Goal: Information Seeking & Learning: Find specific fact

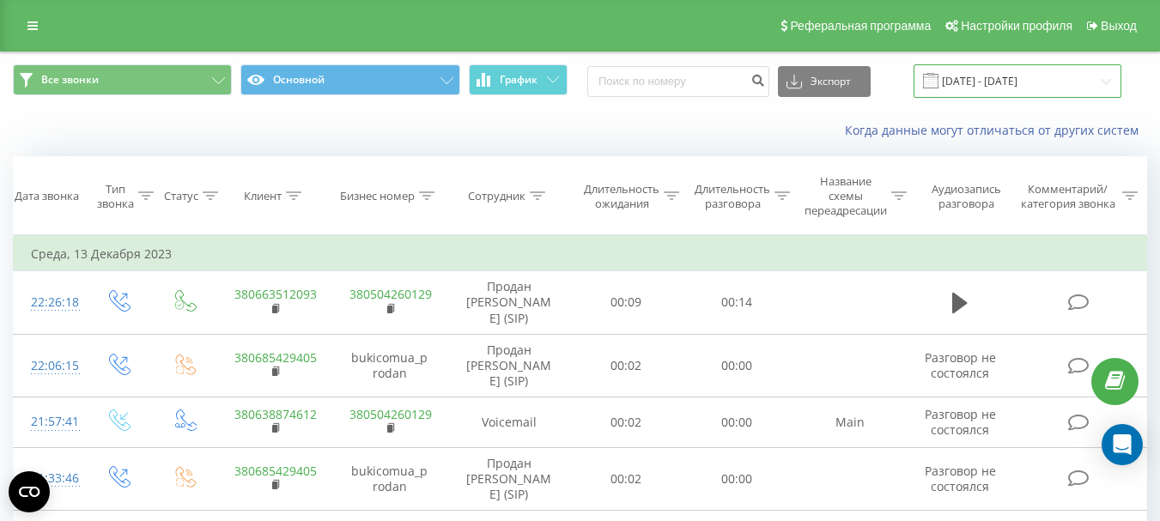
click at [1105, 76] on input "[DATE] - [DATE]" at bounding box center [1018, 80] width 208 height 33
click at [1105, 80] on input "[DATE] - [DATE]" at bounding box center [1018, 80] width 208 height 33
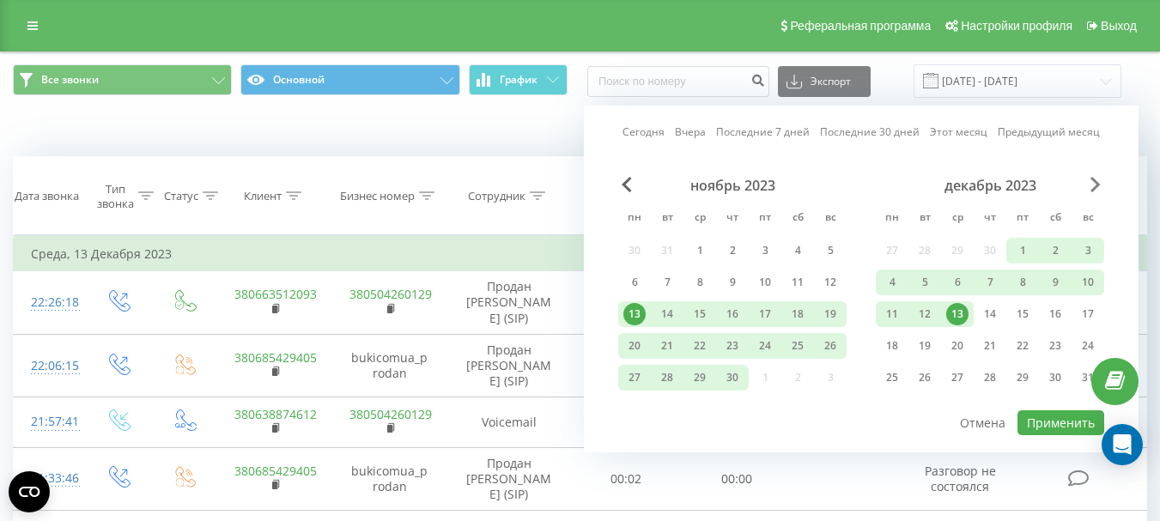
click at [1093, 183] on span "Next Month" at bounding box center [1096, 184] width 10 height 15
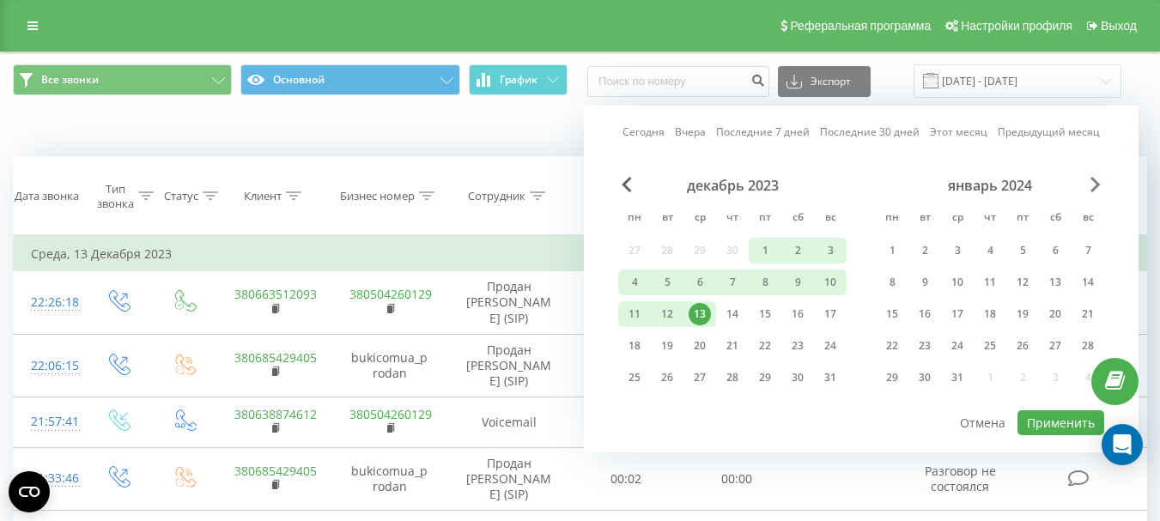
click at [1094, 184] on span "Next Month" at bounding box center [1096, 184] width 10 height 15
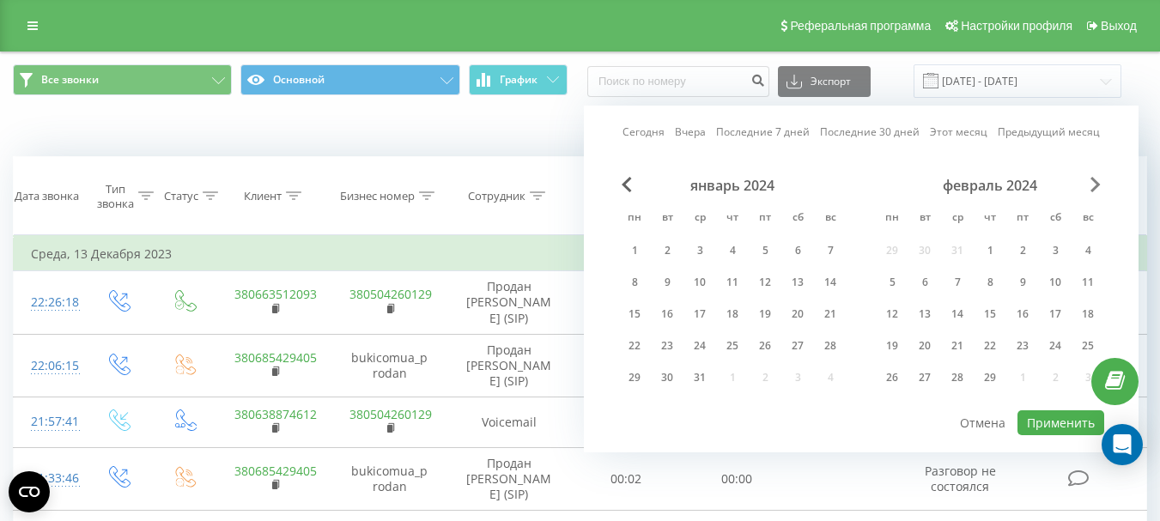
click at [1094, 184] on span "Next Month" at bounding box center [1096, 184] width 10 height 15
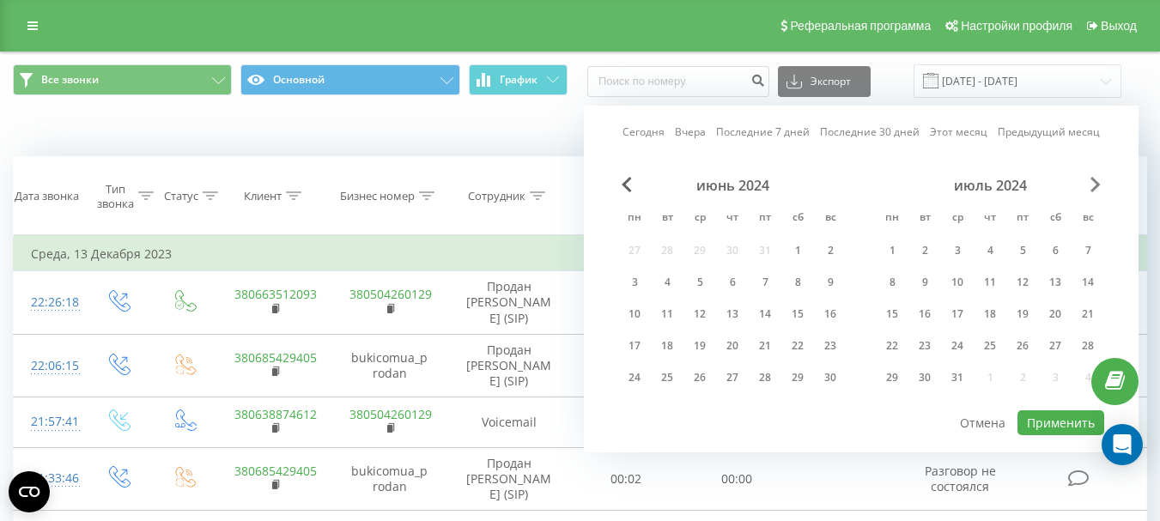
click at [1094, 184] on span "Next Month" at bounding box center [1096, 184] width 10 height 15
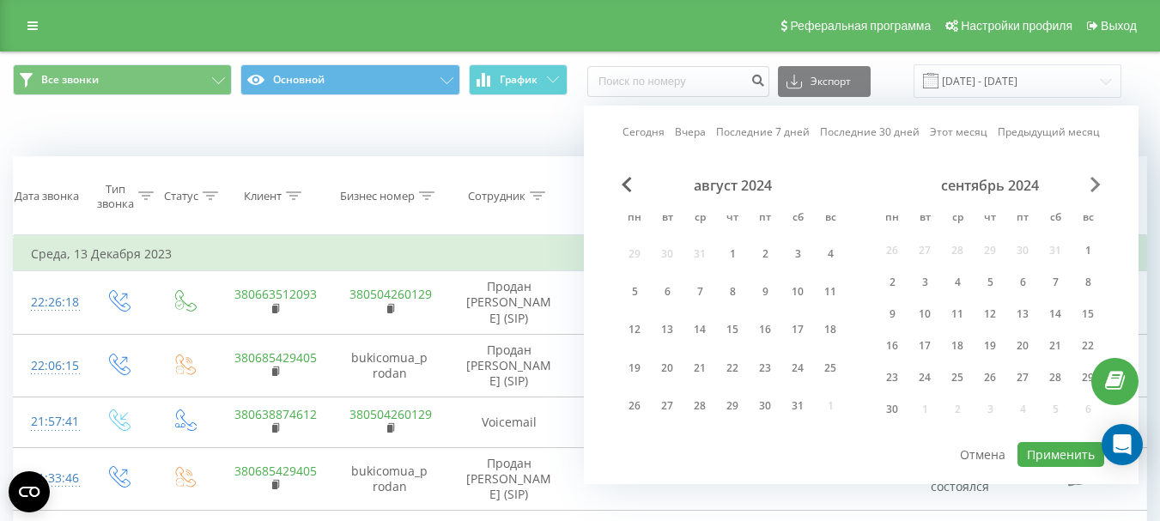
click at [1094, 185] on span "Next Month" at bounding box center [1096, 184] width 10 height 15
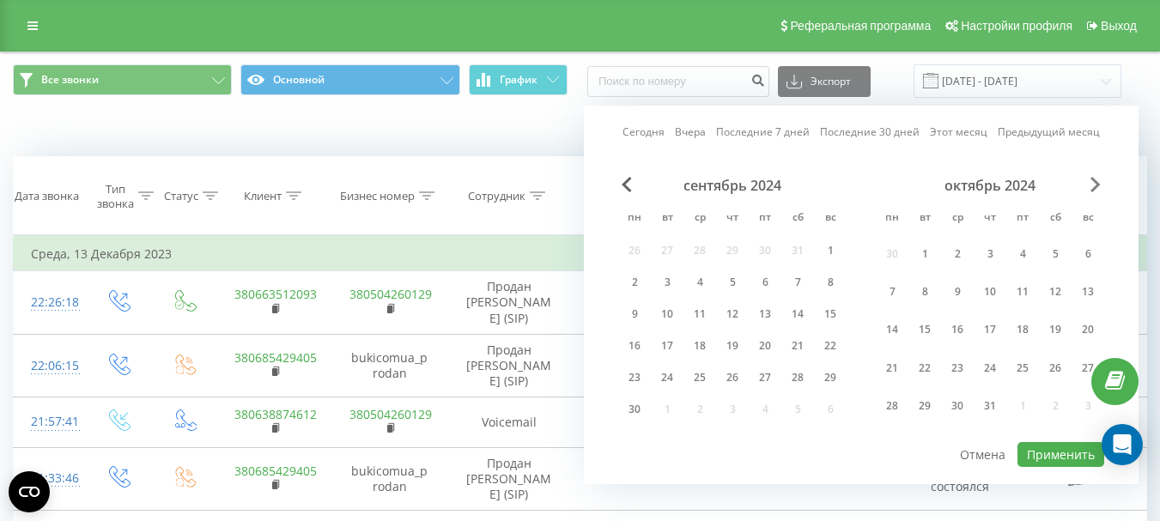
click at [1094, 185] on span "Next Month" at bounding box center [1096, 184] width 10 height 15
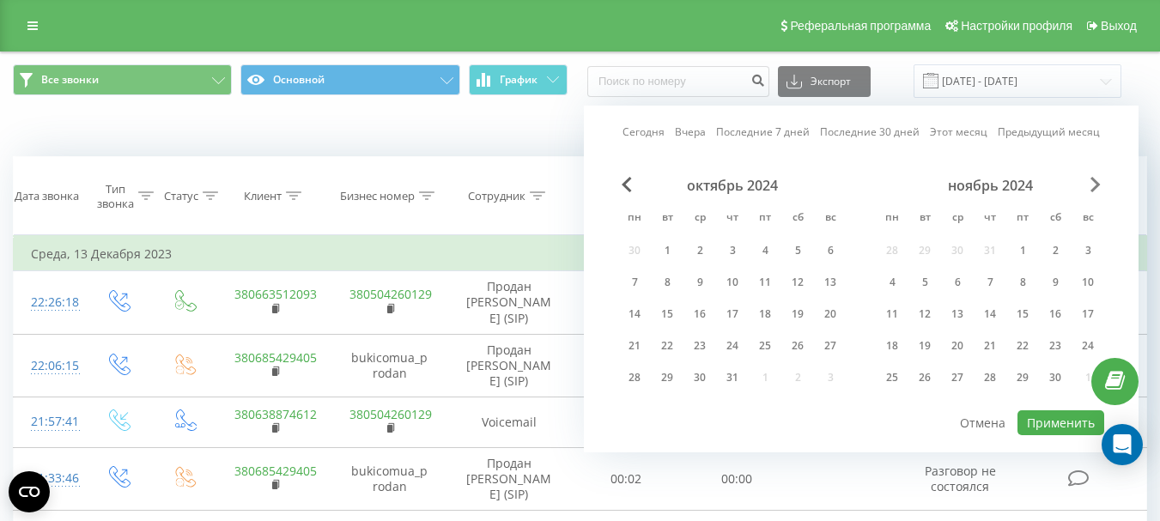
click at [1094, 185] on span "Next Month" at bounding box center [1096, 184] width 10 height 15
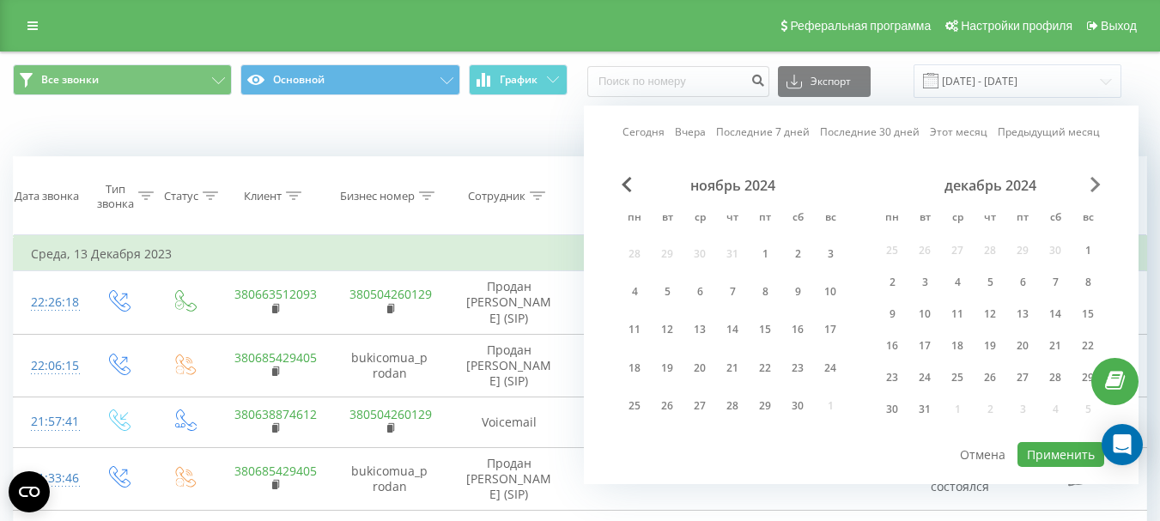
click at [1094, 185] on span "Next Month" at bounding box center [1096, 184] width 10 height 15
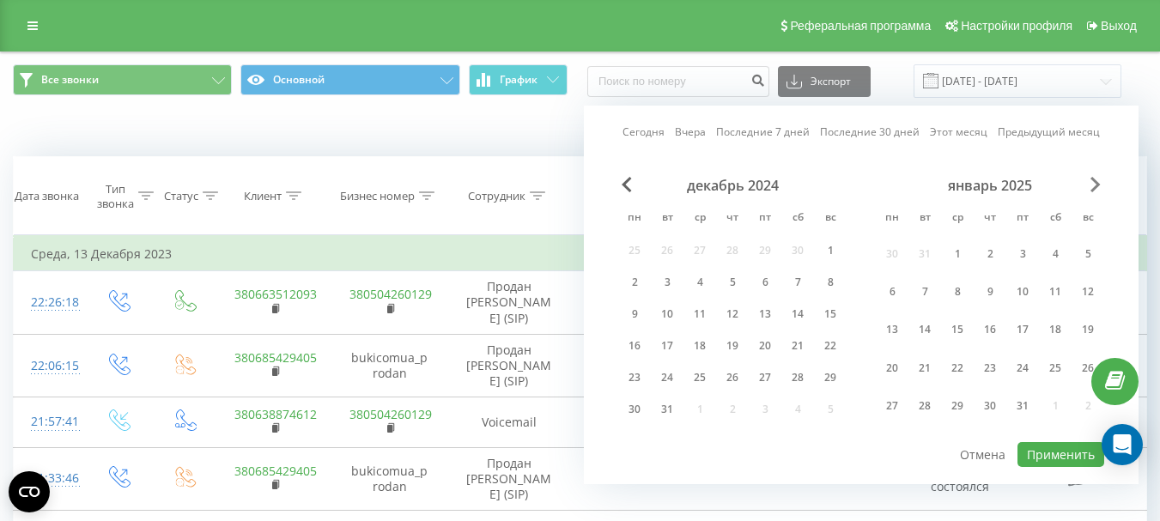
click at [1094, 185] on span "Next Month" at bounding box center [1096, 184] width 10 height 15
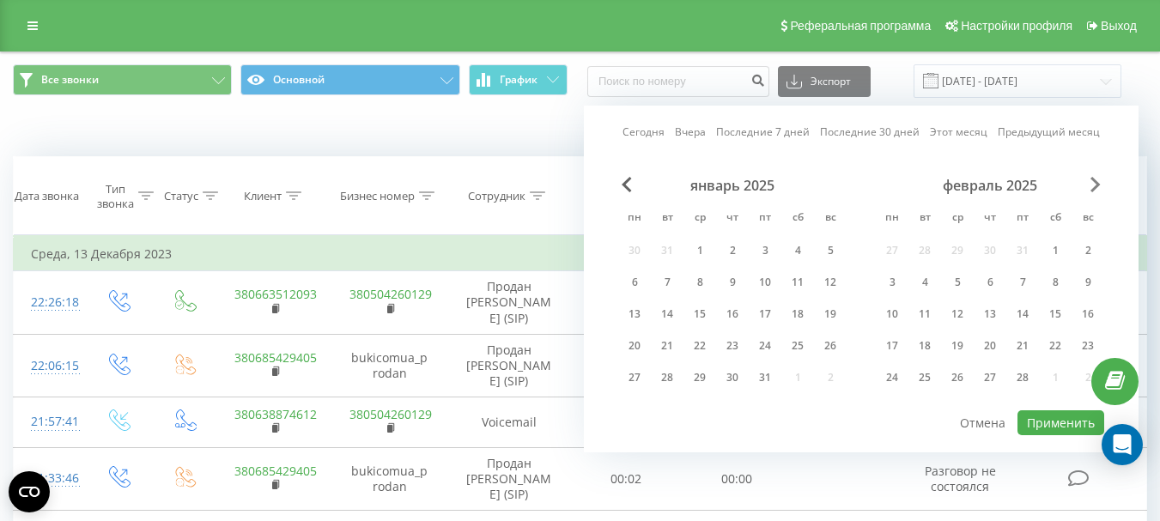
click at [1094, 185] on span "Next Month" at bounding box center [1096, 184] width 10 height 15
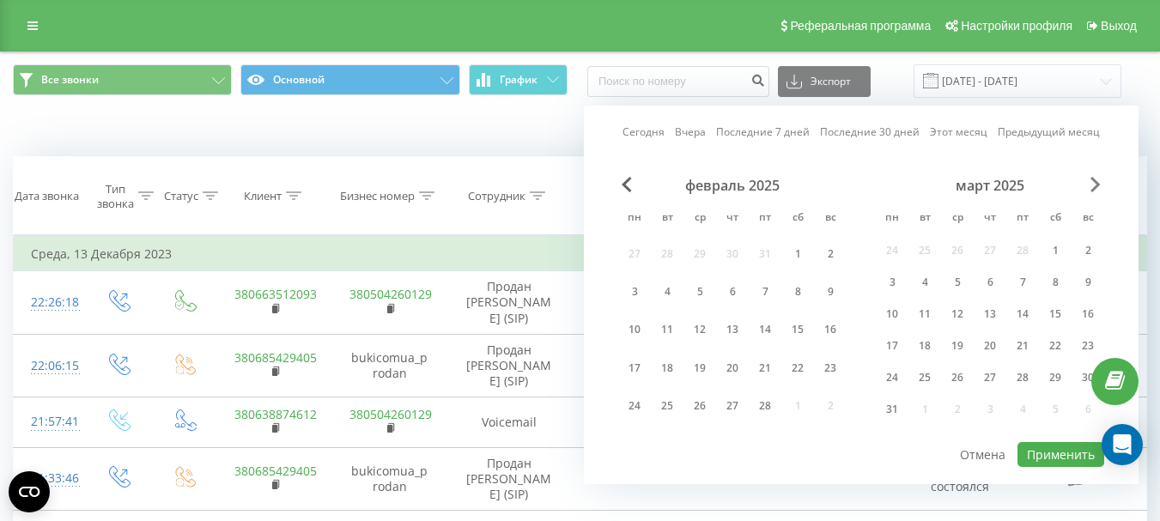
click at [1094, 185] on span "Next Month" at bounding box center [1096, 184] width 10 height 15
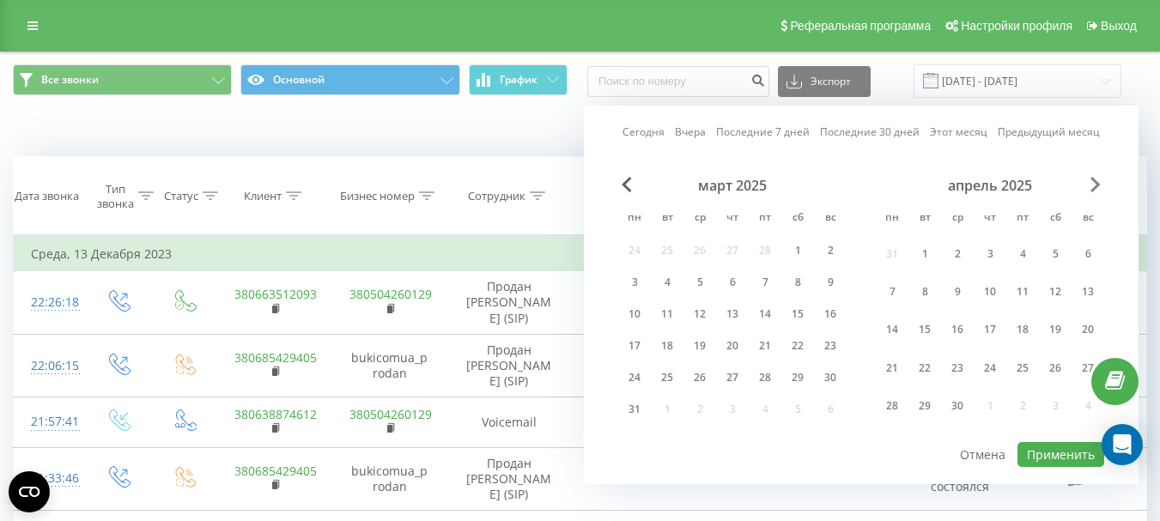
click at [1094, 185] on span "Next Month" at bounding box center [1096, 184] width 10 height 15
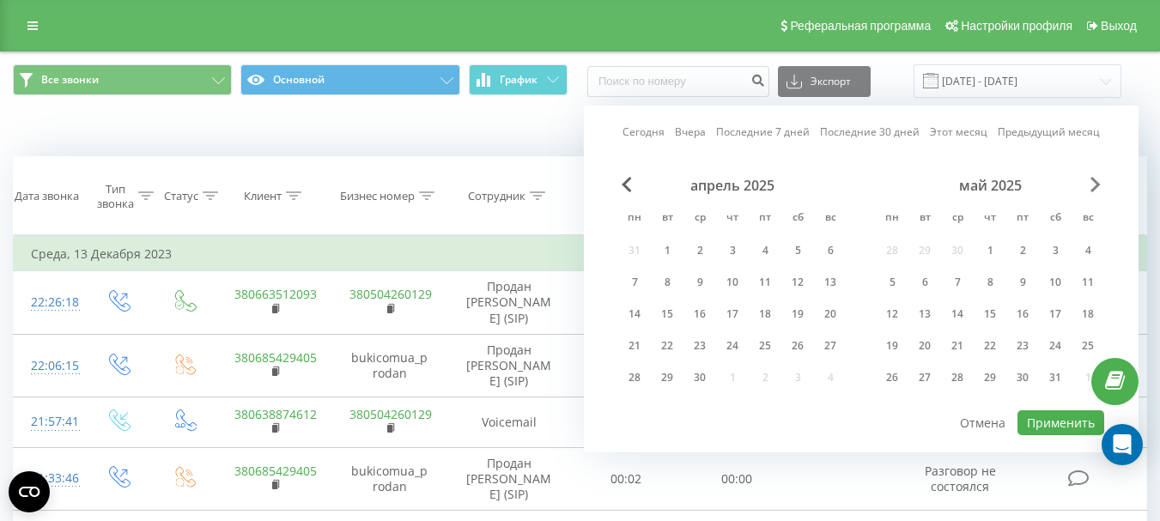
click at [1094, 185] on span "Next Month" at bounding box center [1096, 184] width 10 height 15
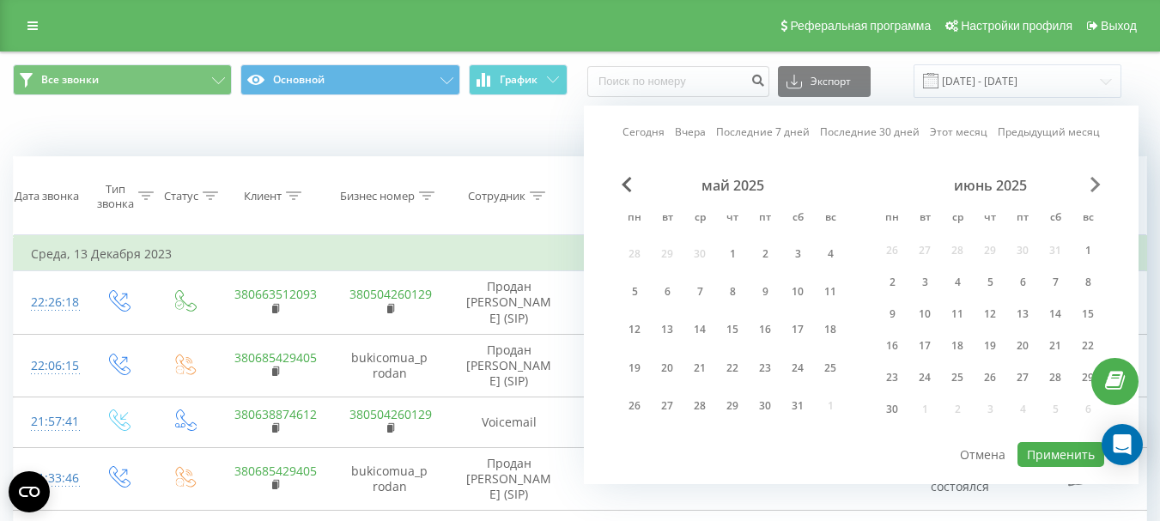
click at [1094, 185] on span "Next Month" at bounding box center [1096, 184] width 10 height 15
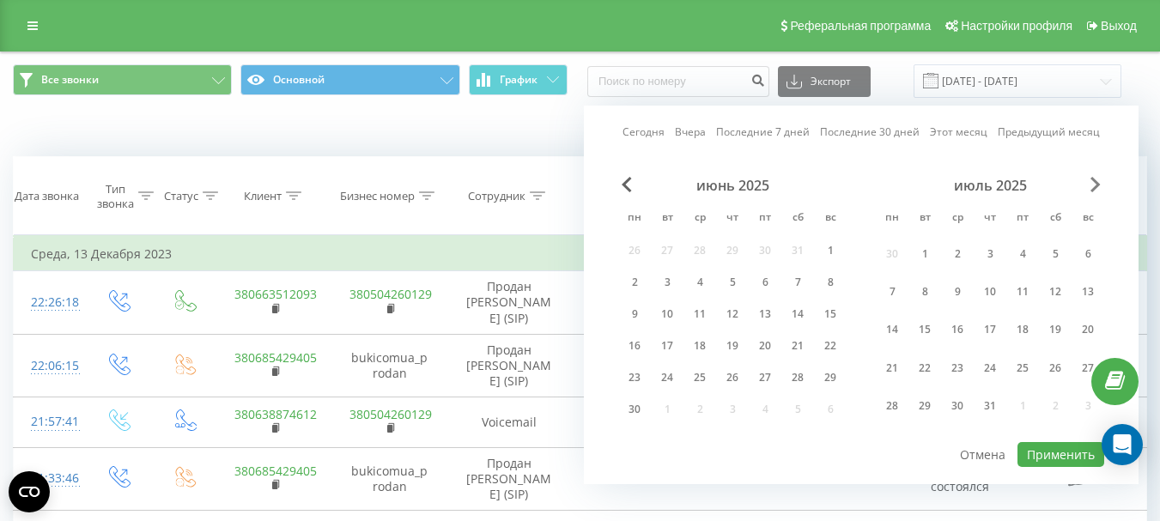
click at [1094, 185] on span "Next Month" at bounding box center [1096, 184] width 10 height 15
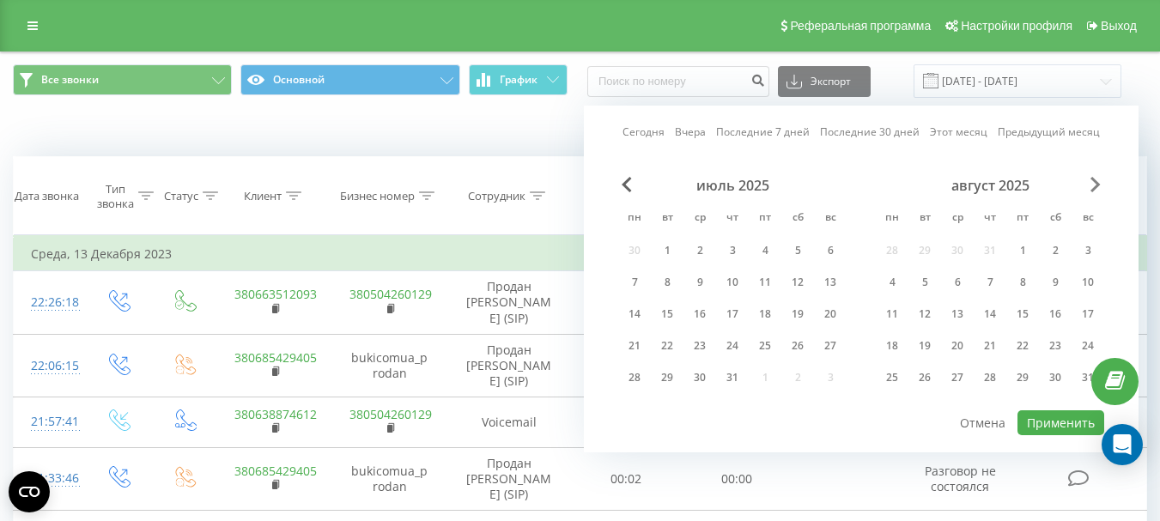
click at [1094, 185] on span "Next Month" at bounding box center [1096, 184] width 10 height 15
click at [890, 343] on div "22" at bounding box center [892, 346] width 22 height 22
click at [1071, 420] on button "Применить" at bounding box center [1061, 422] width 87 height 25
type input "[DATE] - [DATE]"
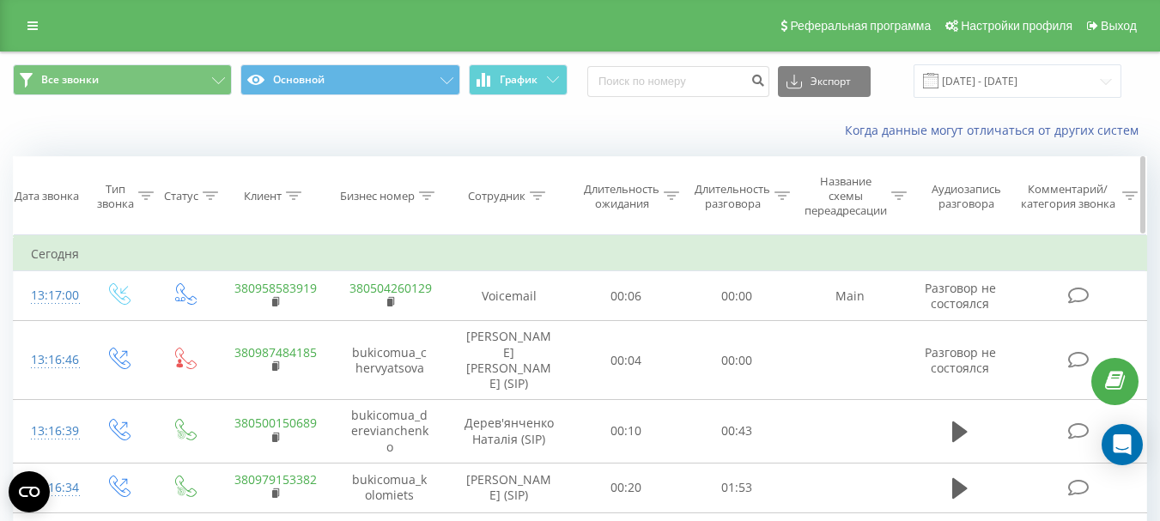
click at [293, 189] on div at bounding box center [293, 196] width 15 height 15
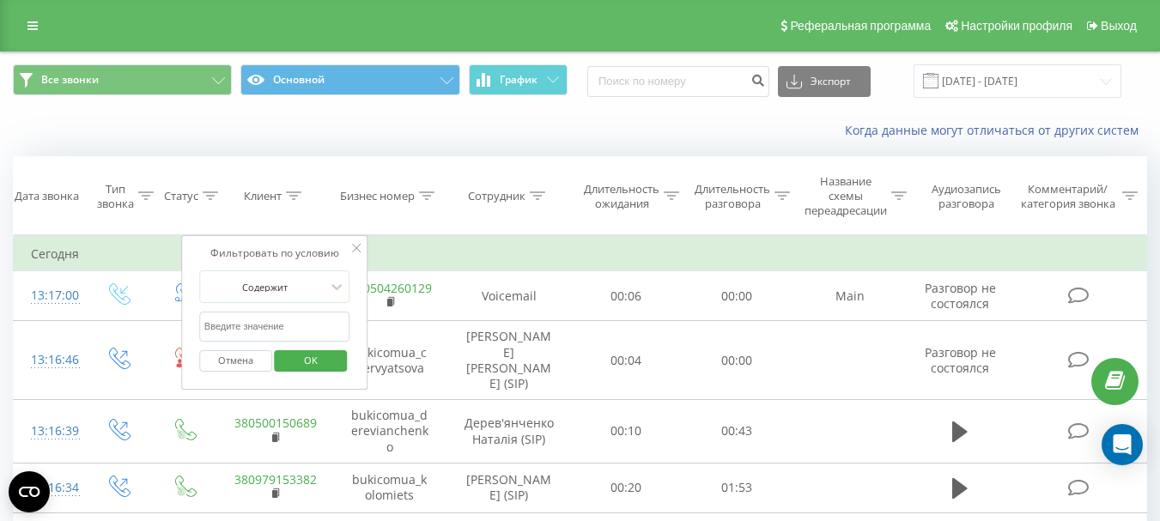
click at [216, 332] on input "text" at bounding box center [274, 327] width 151 height 30
paste input "[PHONE_NUMBER]"
type input "380669939552"
drag, startPoint x: 323, startPoint y: 358, endPoint x: 308, endPoint y: 380, distance: 26.0
click at [324, 357] on span "OK" at bounding box center [311, 360] width 48 height 27
